Goal: Task Accomplishment & Management: Manage account settings

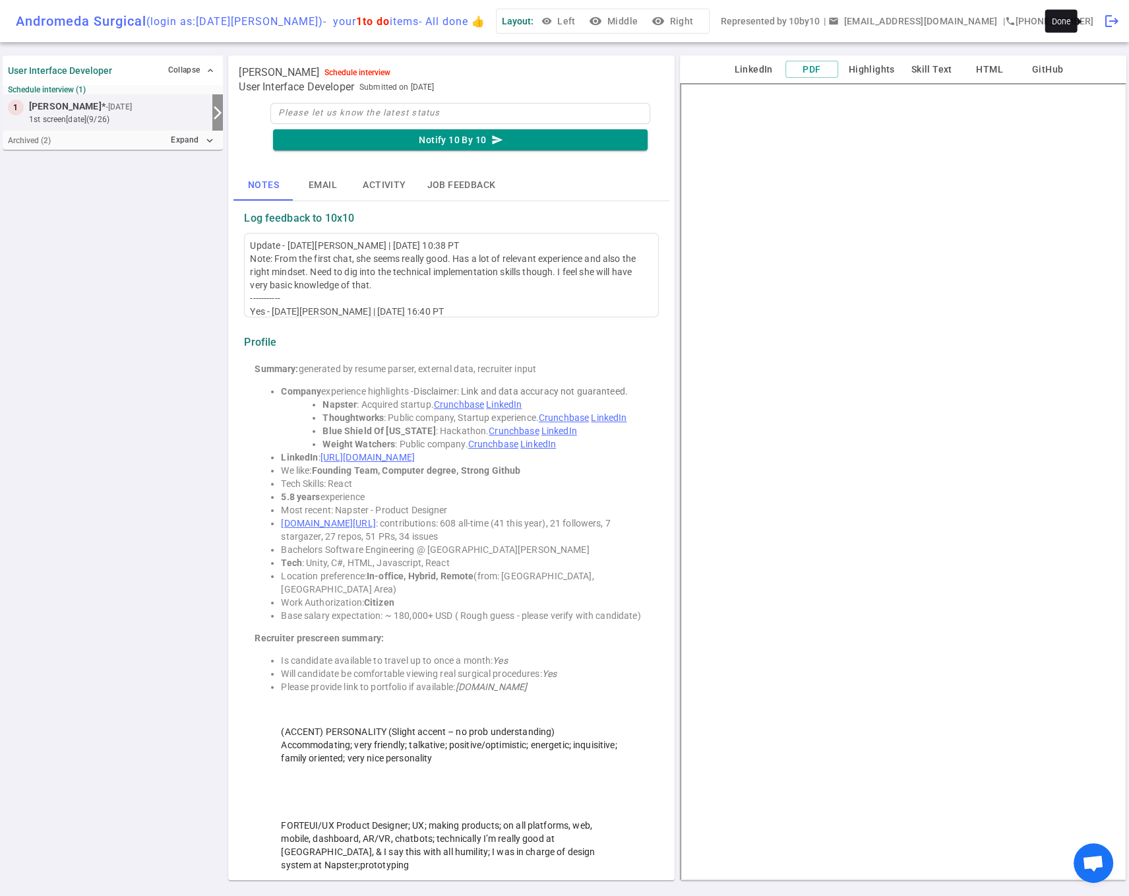
click at [1104, 22] on span "logout" at bounding box center [1112, 21] width 16 height 16
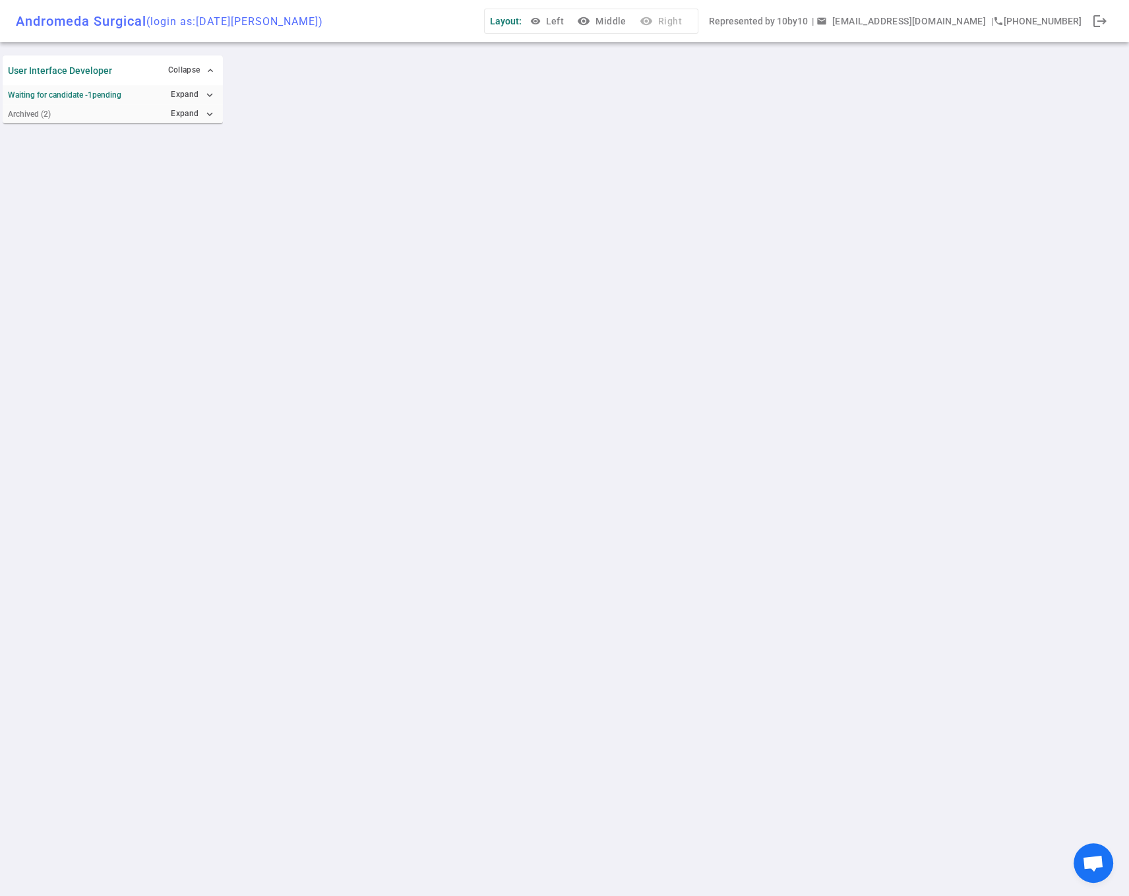
click at [390, 96] on div "User Interface Developer Collapse expand_less Waiting for candidate - 1 pending…" at bounding box center [564, 474] width 1129 height 843
click at [1105, 23] on span "logout" at bounding box center [1100, 21] width 16 height 16
click at [207, 115] on icon "expand_more" at bounding box center [210, 114] width 12 height 12
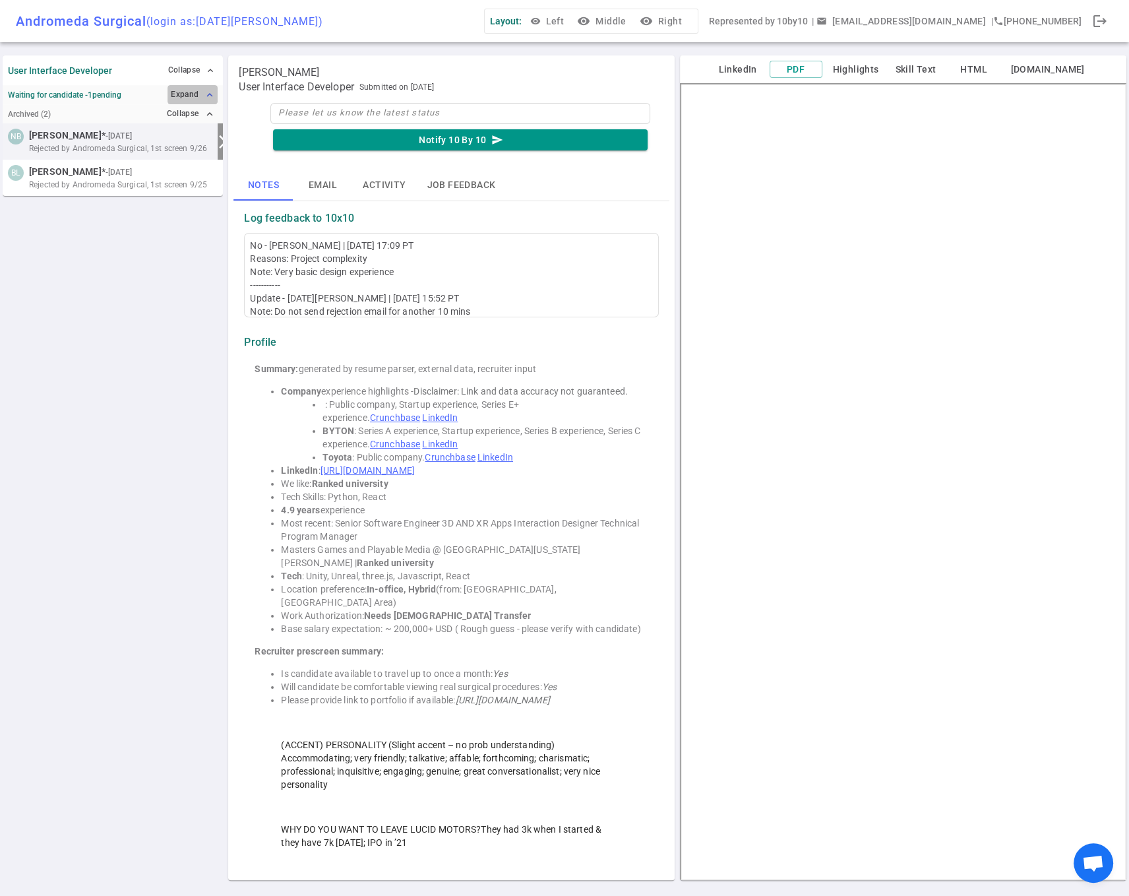
click at [206, 92] on icon "expand_less" at bounding box center [210, 95] width 12 height 12
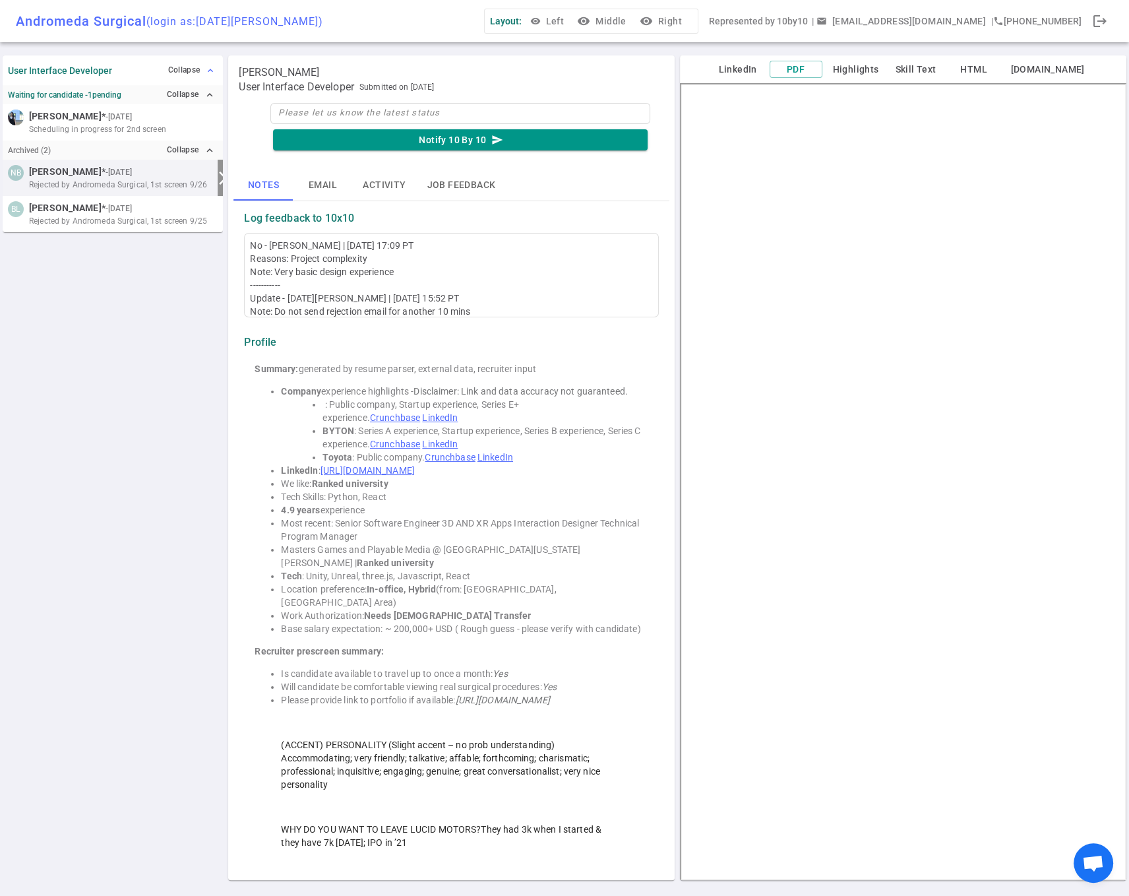
click at [187, 67] on button "Collapse expand_less" at bounding box center [191, 70] width 53 height 19
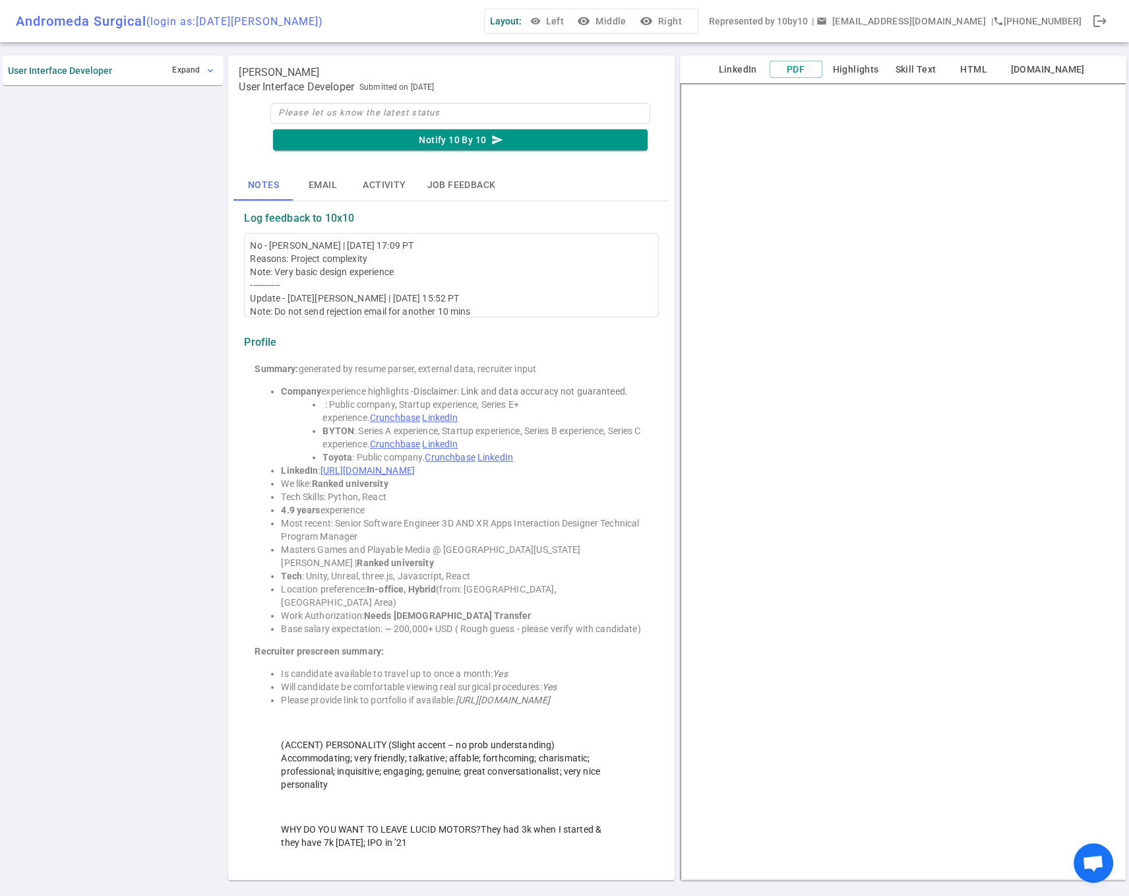
click at [187, 67] on button "Expand expand_more" at bounding box center [193, 70] width 49 height 19
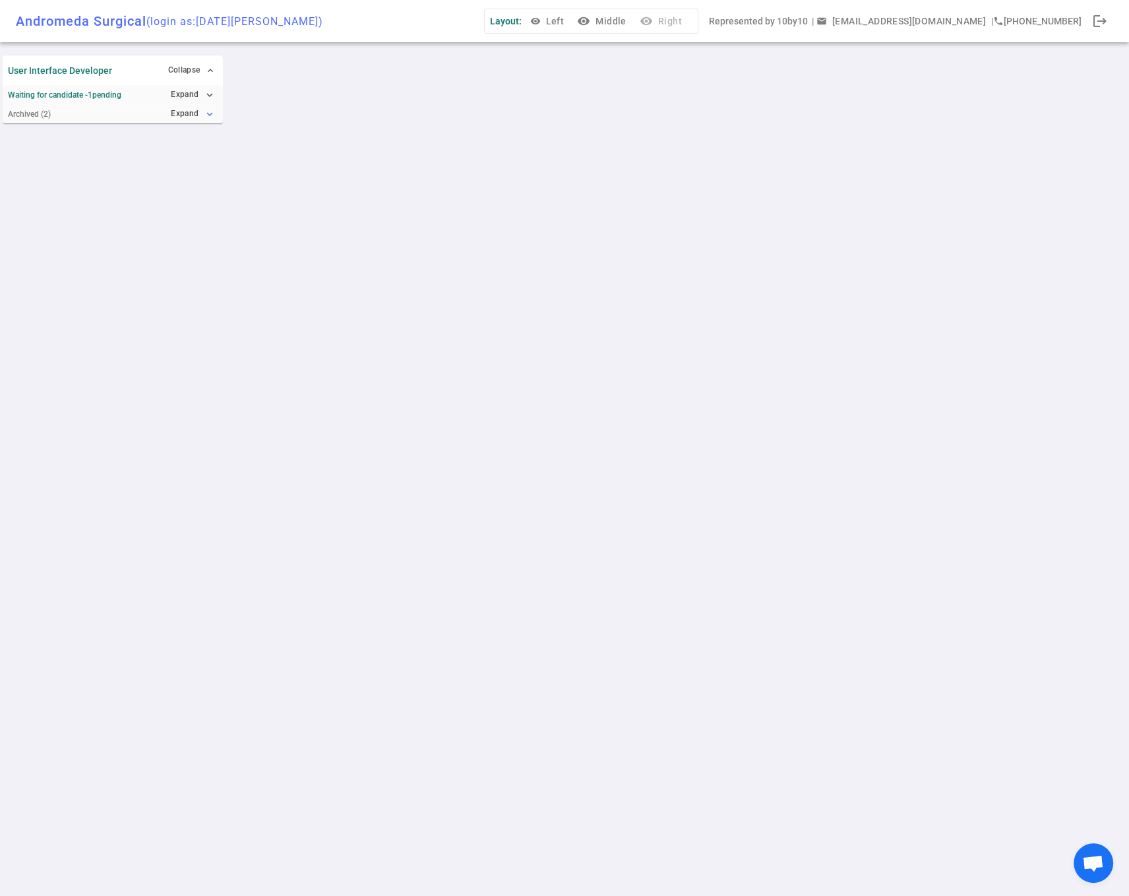
click at [201, 119] on button "Expand expand_more" at bounding box center [192, 113] width 50 height 19
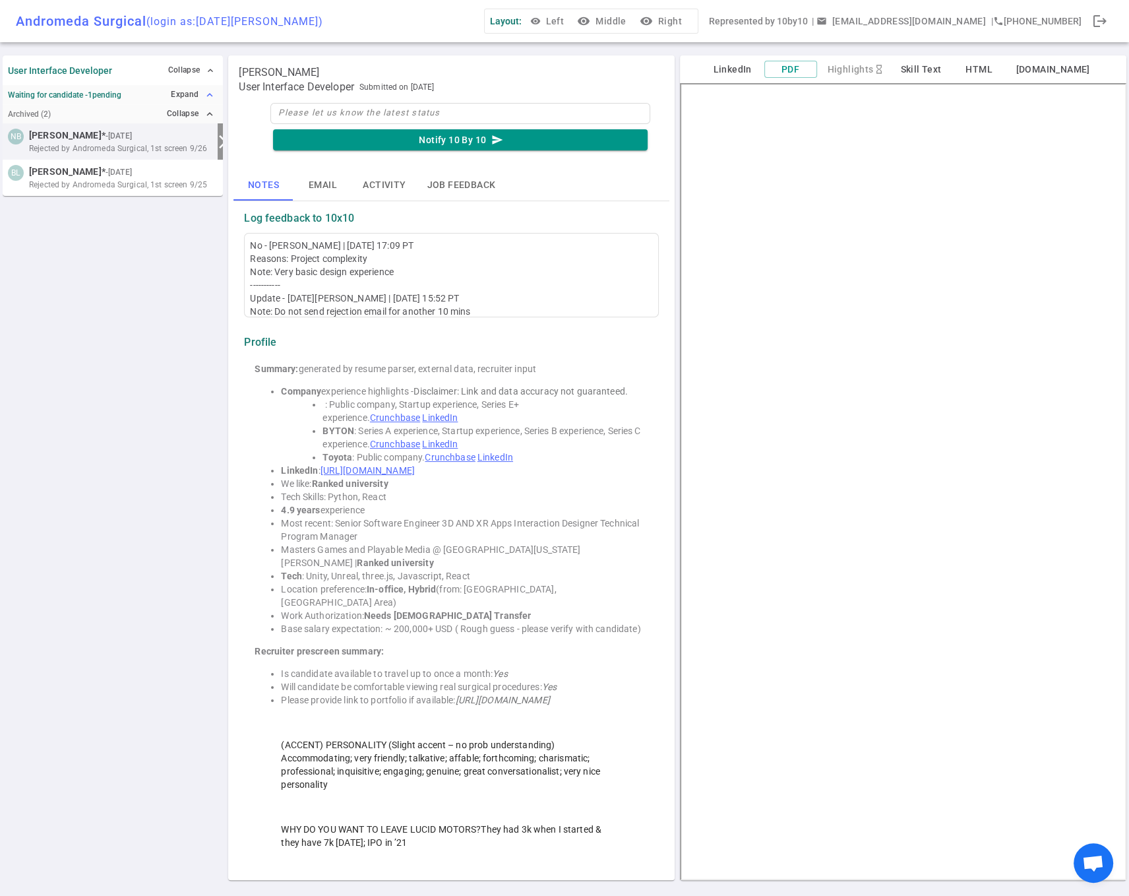
click at [200, 96] on button "Expand expand_less" at bounding box center [192, 94] width 50 height 19
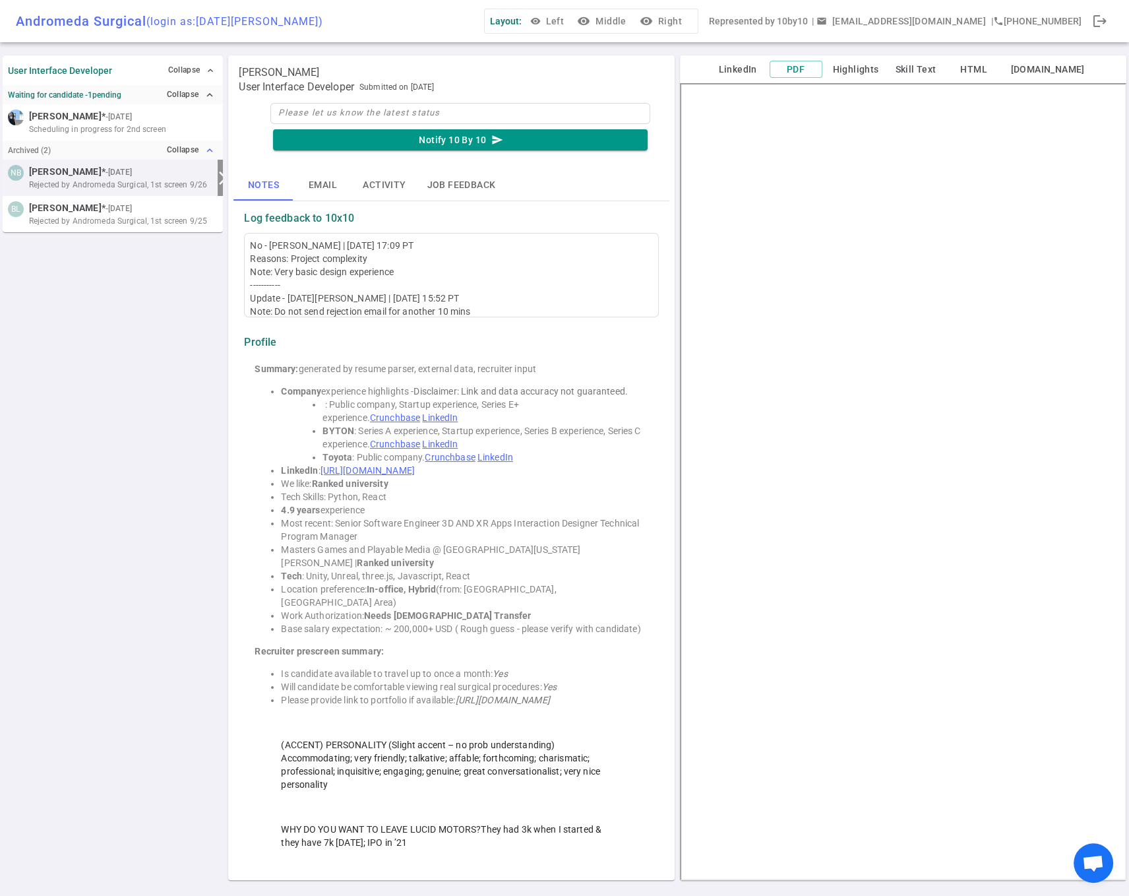
click at [183, 150] on button "Collapse expand_less" at bounding box center [191, 149] width 55 height 19
click at [190, 93] on button "Collapse expand_more" at bounding box center [191, 94] width 55 height 19
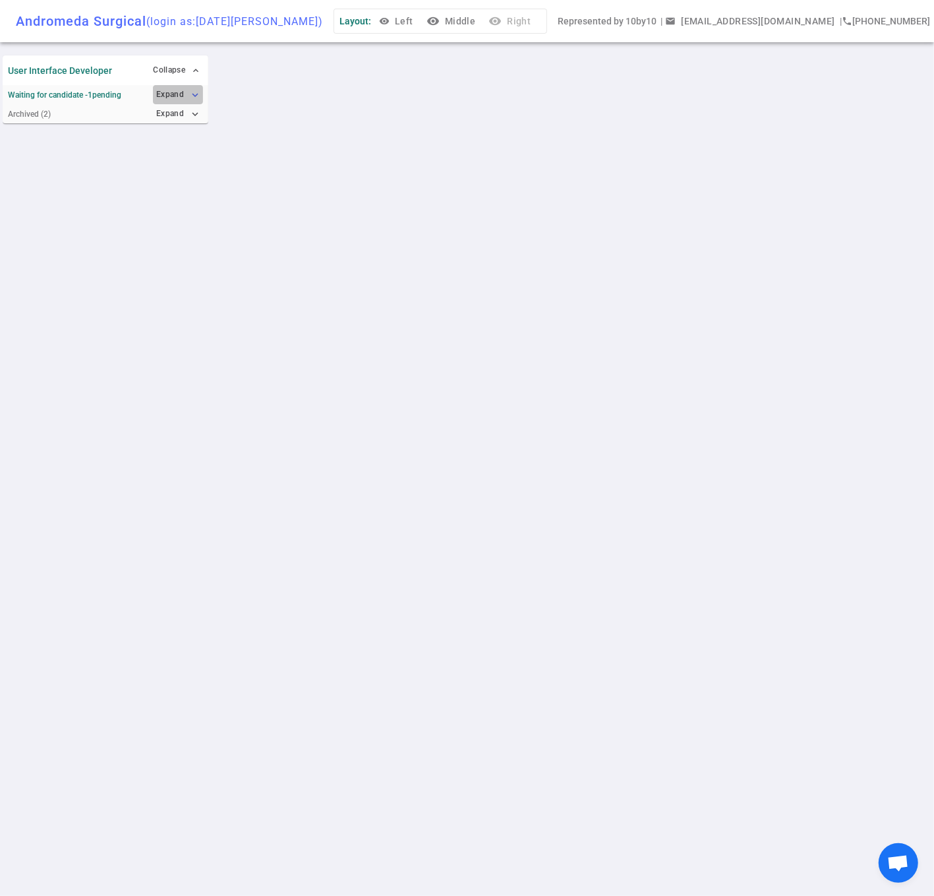
click at [192, 96] on icon "expand_more" at bounding box center [195, 95] width 12 height 12
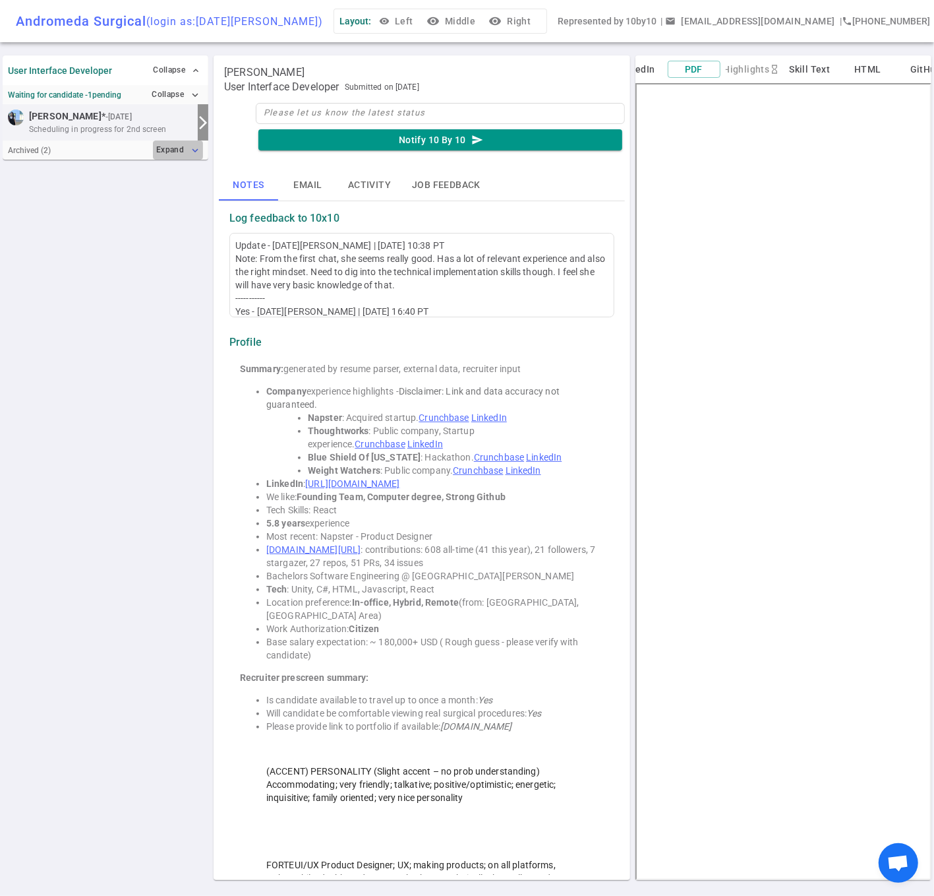
click at [195, 149] on icon "expand_more" at bounding box center [195, 150] width 12 height 12
click at [942, 20] on span "logout" at bounding box center [950, 21] width 16 height 16
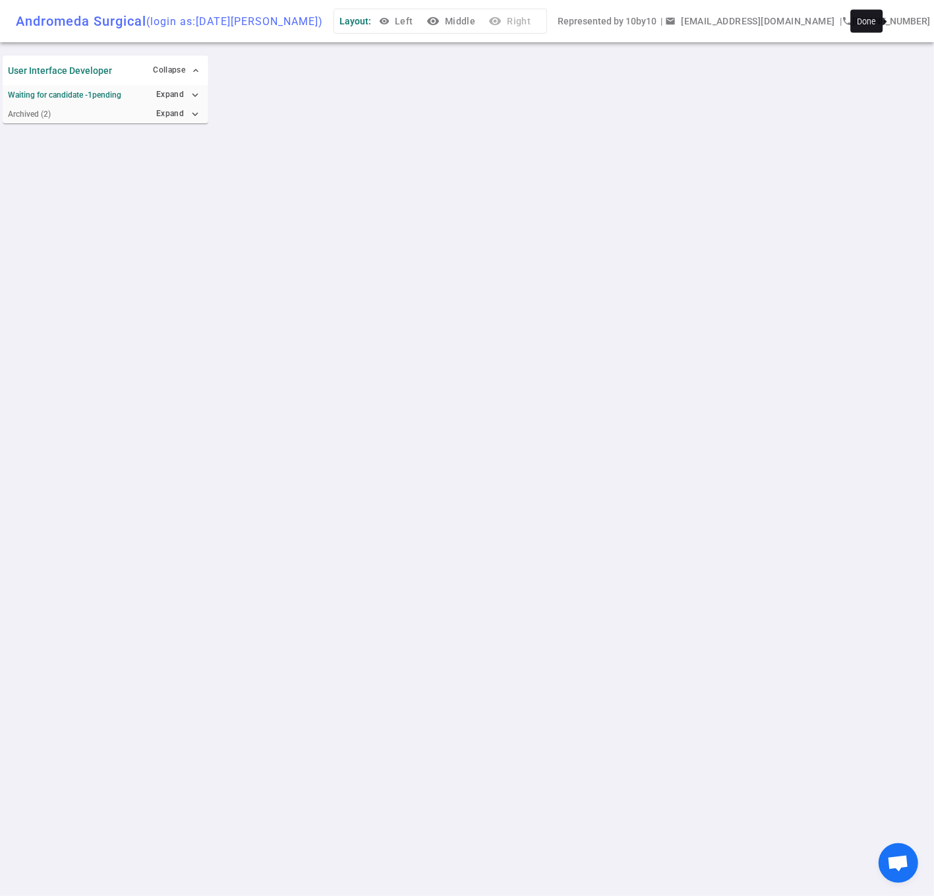
click at [934, 19] on span "logout" at bounding box center [950, 21] width 16 height 16
